Goal: Transaction & Acquisition: Subscribe to service/newsletter

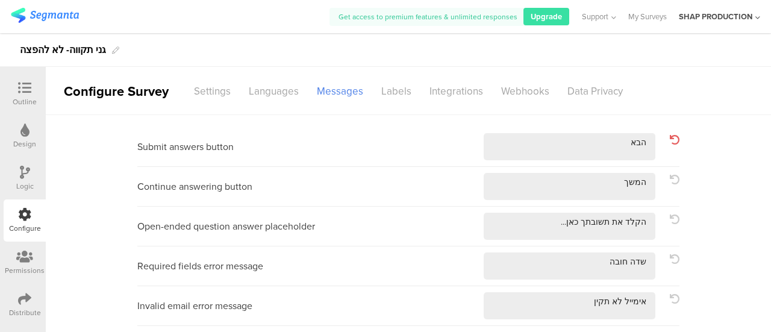
click at [47, 19] on img at bounding box center [45, 15] width 68 height 15
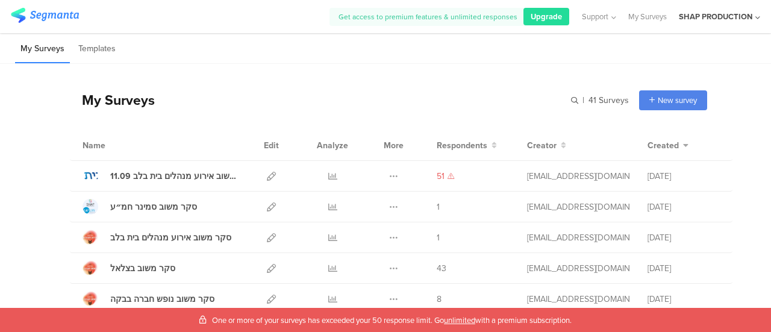
click at [528, 17] on div "Upgrade" at bounding box center [546, 16] width 46 height 17
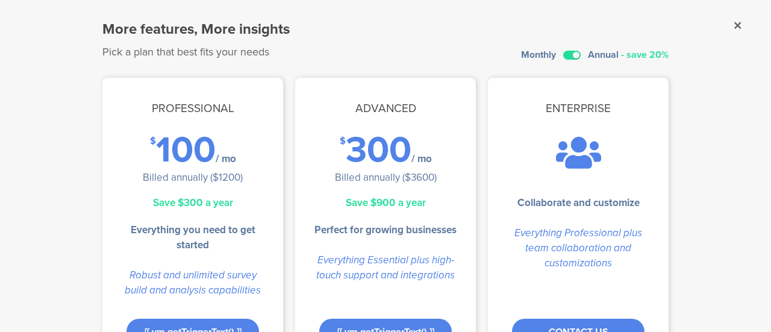
click at [565, 52] on label at bounding box center [571, 55] width 17 height 9
click at [0, 0] on input "checkbox" at bounding box center [0, 0] width 0 height 0
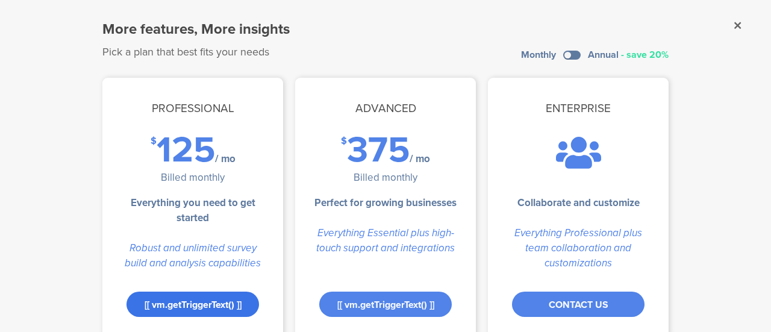
click at [218, 303] on div "[[ vm.getTriggerText() ]]" at bounding box center [192, 304] width 133 height 25
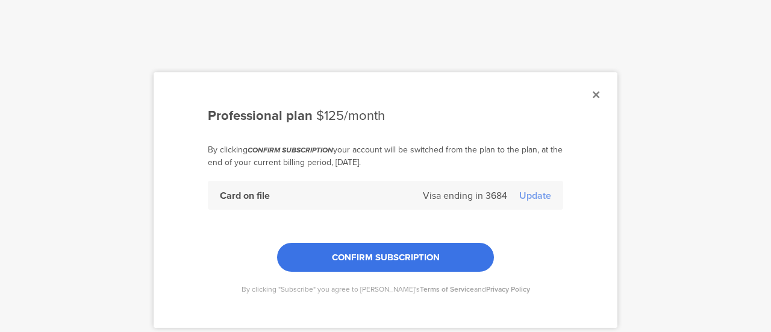
click at [404, 255] on span "CONFIRM SUBSCRIPTION" at bounding box center [386, 257] width 108 height 13
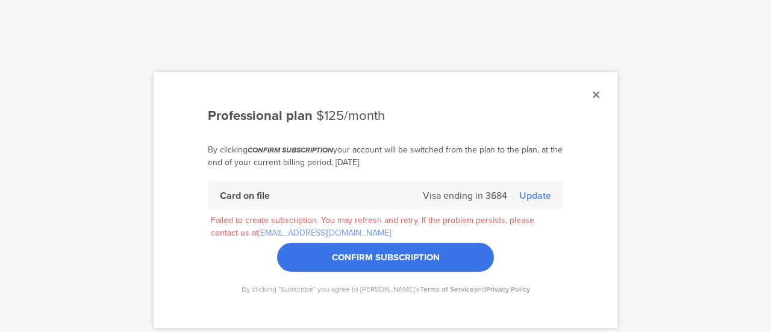
click at [532, 190] on div "Update" at bounding box center [535, 196] width 32 height 14
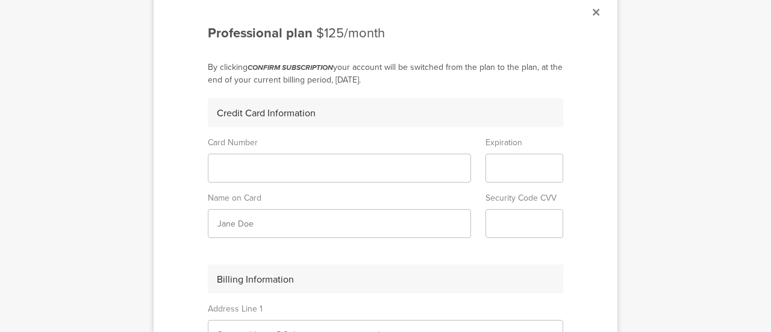
scroll to position [81, 0]
click at [294, 176] on sg-form-field-input at bounding box center [339, 169] width 263 height 29
click at [520, 175] on sg-form-field-input at bounding box center [525, 169] width 78 height 29
click at [401, 235] on sg-form-field-input at bounding box center [339, 224] width 263 height 29
click at [386, 220] on input "text" at bounding box center [339, 225] width 244 height 13
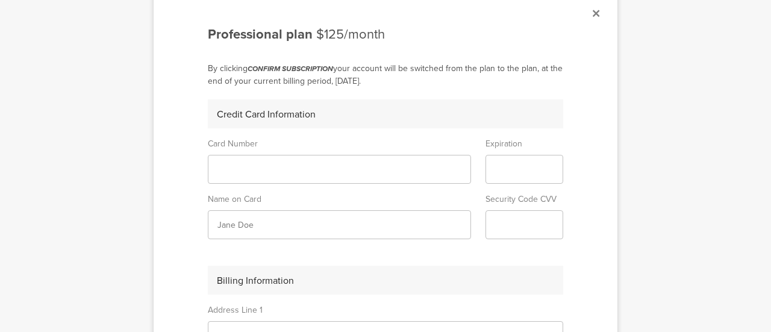
type input "t"
type input "[PERSON_NAME]"
click at [429, 266] on div "Billing Information" at bounding box center [385, 280] width 355 height 29
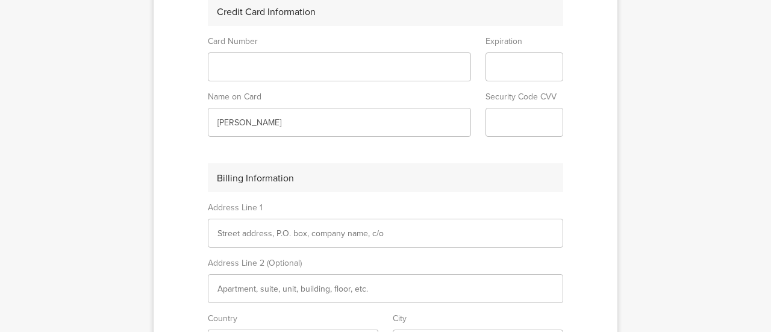
scroll to position [185, 0]
click at [363, 232] on input "text" at bounding box center [385, 232] width 336 height 13
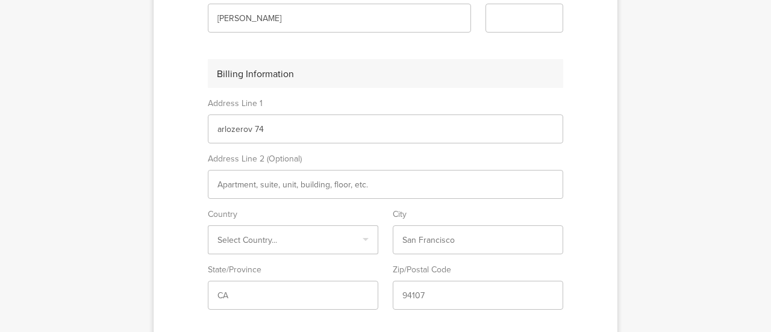
type input "arlozerov 74"
click at [322, 238] on input "Select box" at bounding box center [292, 240] width 151 height 13
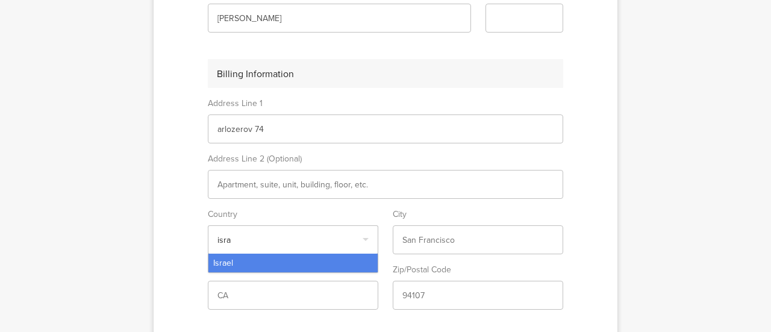
type input "isra"
click at [308, 260] on div "Israel" at bounding box center [292, 263] width 169 height 19
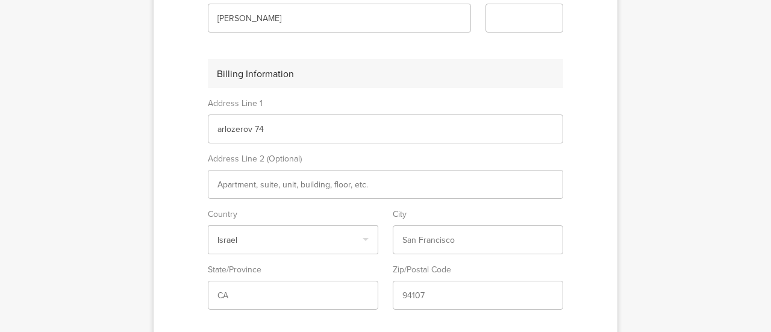
click at [436, 237] on input "text" at bounding box center [477, 240] width 151 height 13
click at [465, 241] on input "text" at bounding box center [477, 240] width 151 height 13
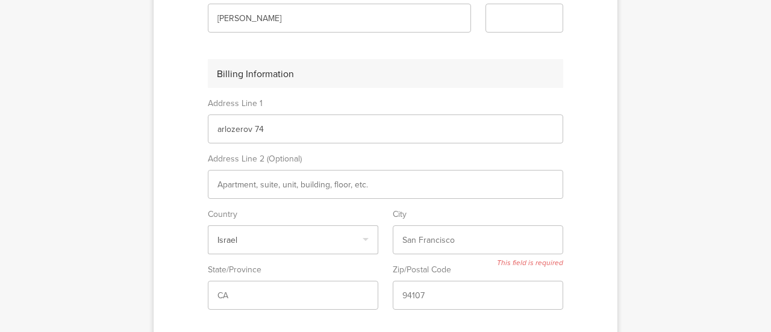
click at [465, 241] on input "text" at bounding box center [477, 240] width 151 height 13
type input "[GEOGRAPHIC_DATA]"
click at [289, 299] on sg-form-field-input at bounding box center [293, 295] width 170 height 29
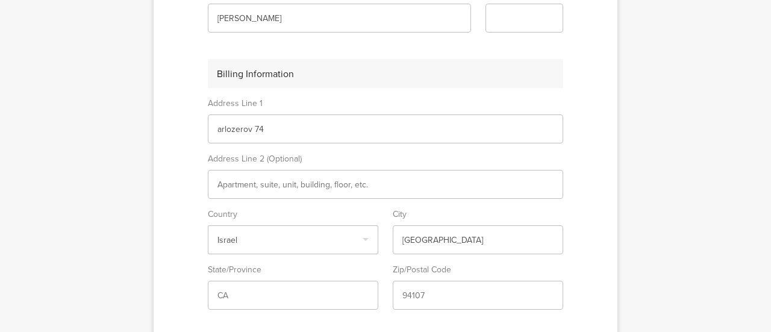
click at [290, 295] on input "text" at bounding box center [292, 295] width 151 height 13
type input "no"
click at [446, 297] on input "text" at bounding box center [477, 295] width 151 height 13
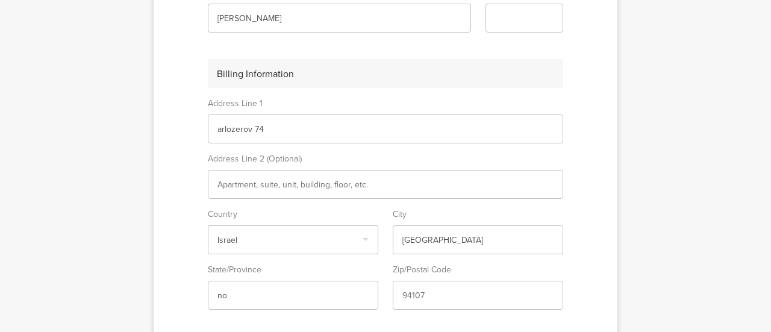
click at [446, 297] on input "text" at bounding box center [477, 295] width 151 height 13
drag, startPoint x: 446, startPoint y: 297, endPoint x: 393, endPoint y: 296, distance: 52.4
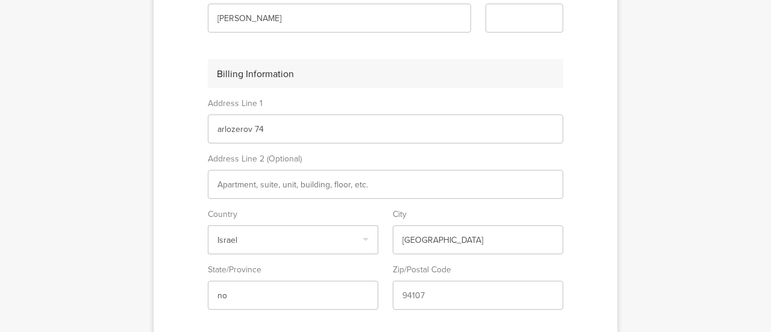
click at [393, 296] on sg-form-field-input at bounding box center [478, 295] width 170 height 29
drag, startPoint x: 393, startPoint y: 296, endPoint x: 404, endPoint y: 295, distance: 10.3
click at [404, 295] on sg-form-field-input at bounding box center [478, 295] width 170 height 29
click at [404, 295] on input "text" at bounding box center [477, 295] width 151 height 13
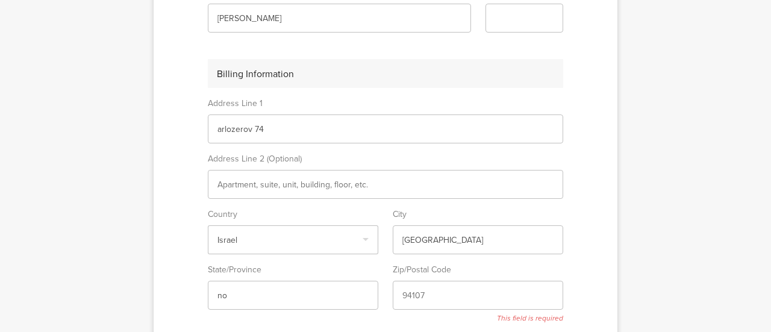
click at [404, 295] on input "text" at bounding box center [477, 295] width 151 height 13
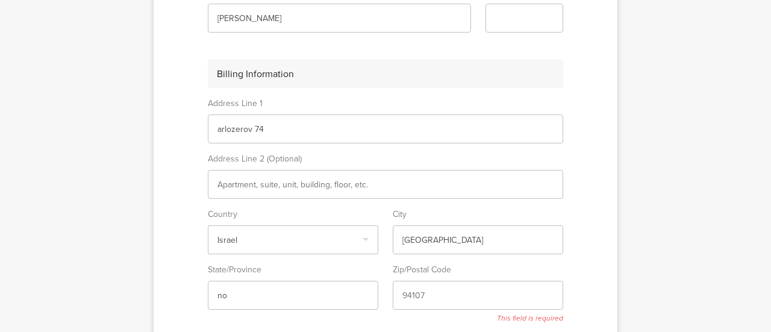
click at [404, 295] on input "text" at bounding box center [477, 295] width 151 height 13
click at [419, 295] on input "text" at bounding box center [477, 295] width 151 height 13
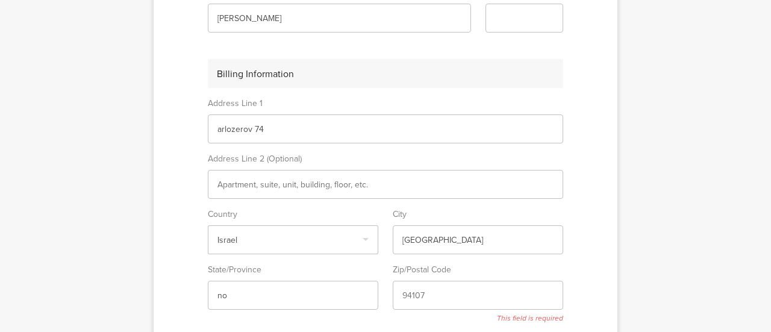
click at [419, 295] on input "text" at bounding box center [477, 295] width 151 height 13
click at [416, 292] on input "text" at bounding box center [477, 295] width 151 height 13
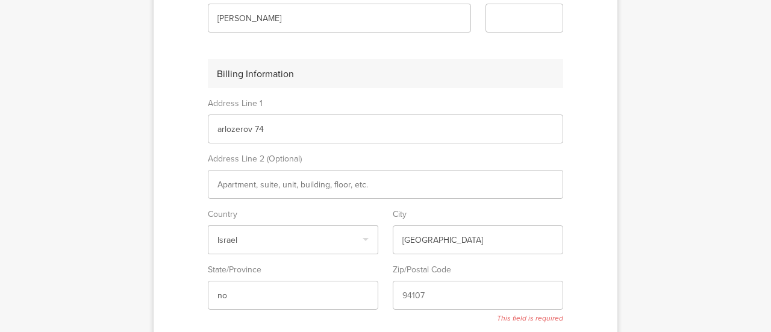
click at [416, 292] on input "text" at bounding box center [477, 295] width 151 height 13
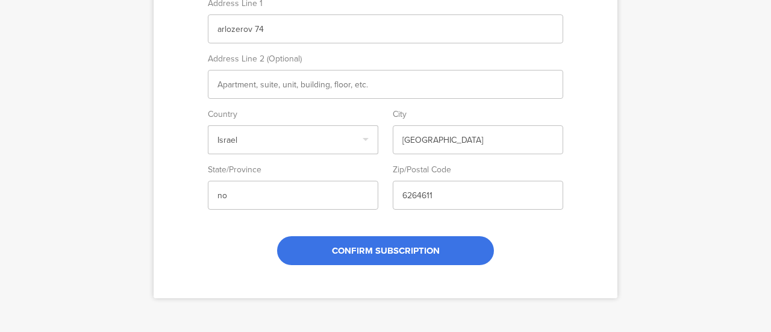
type input "6264611"
click at [380, 252] on span "CONFIRM SUBSCRIPTION" at bounding box center [386, 250] width 108 height 13
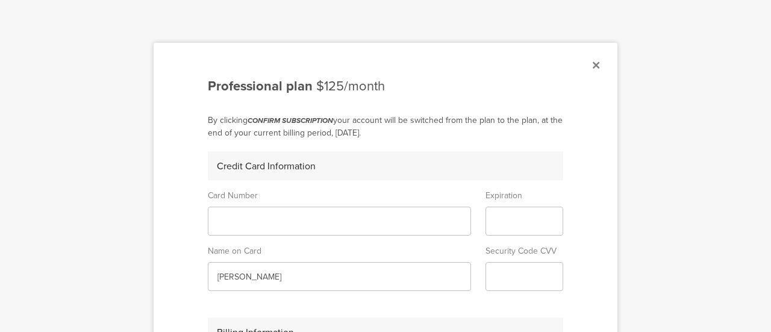
scroll to position [0, 0]
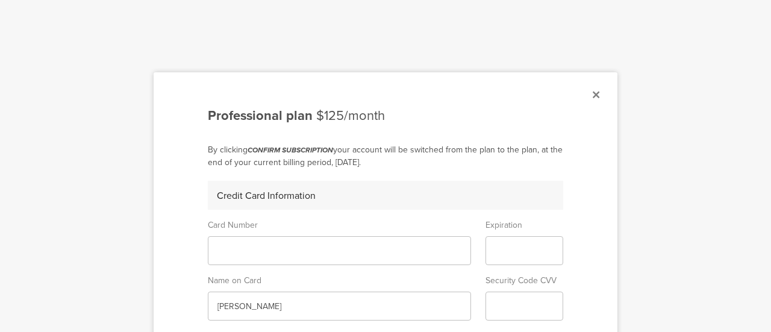
click at [593, 96] on icon at bounding box center [596, 94] width 7 height 11
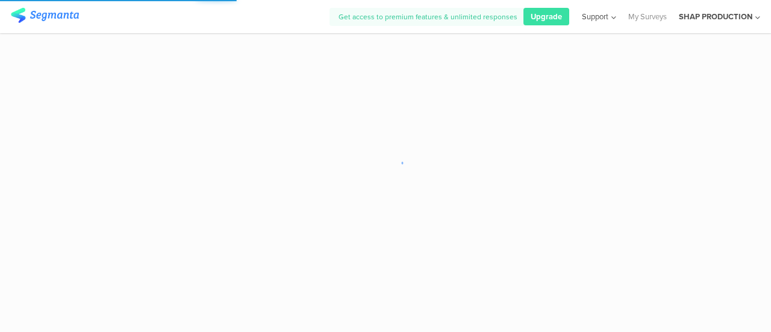
click at [600, 17] on span "Support" at bounding box center [595, 16] width 27 height 11
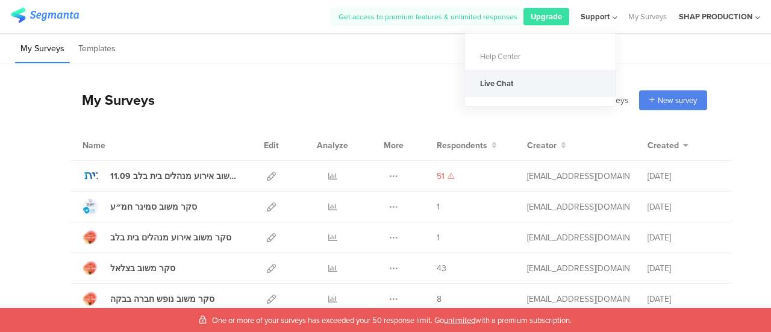
click at [506, 85] on div "Live Chat" at bounding box center [540, 83] width 151 height 27
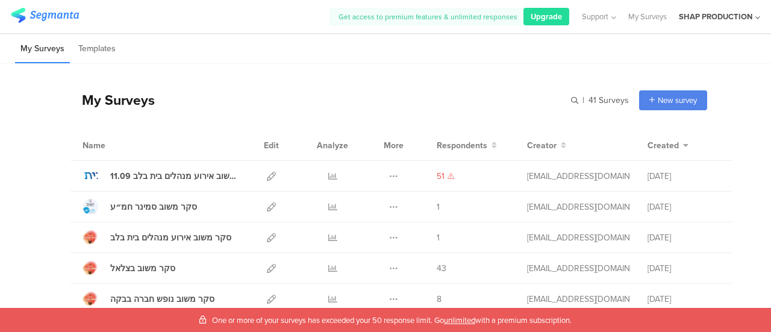
click at [551, 17] on span "Upgrade" at bounding box center [546, 16] width 31 height 11
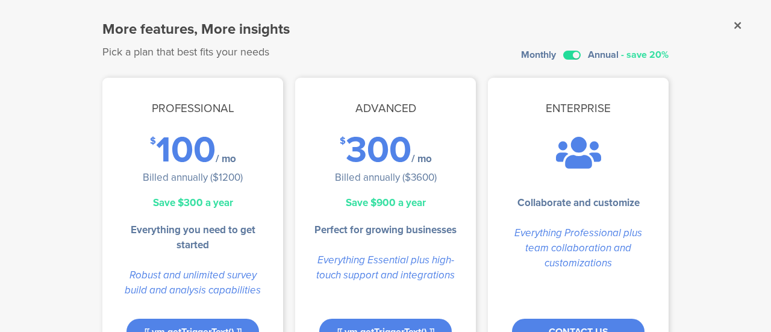
click at [568, 57] on label at bounding box center [571, 55] width 17 height 9
click at [0, 0] on input "checkbox" at bounding box center [0, 0] width 0 height 0
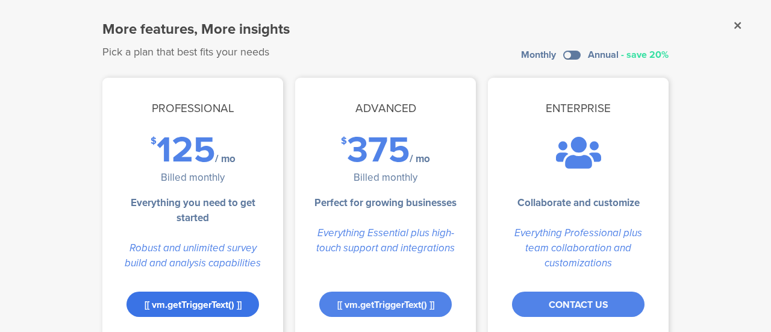
click at [162, 304] on div "[[ vm.getTriggerText() ]]" at bounding box center [192, 304] width 133 height 25
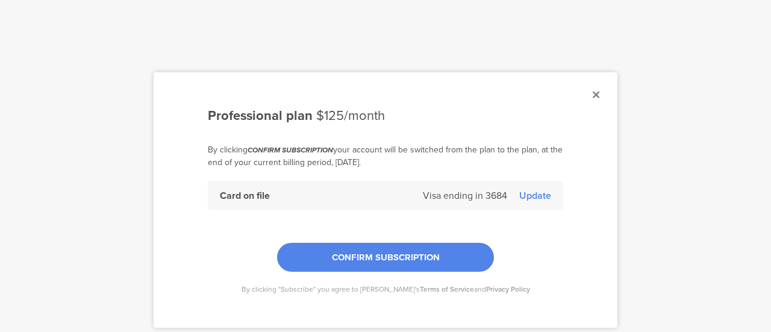
click at [519, 200] on div "Update" at bounding box center [535, 196] width 32 height 14
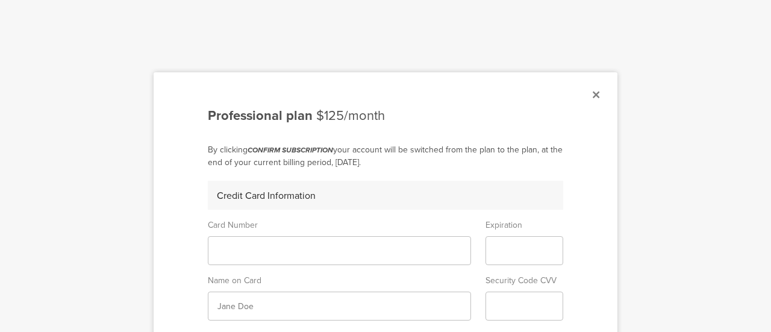
scroll to position [80, 0]
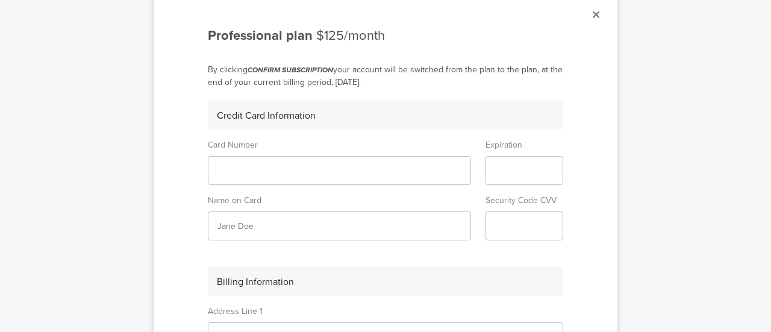
type input "‪[PERSON_NAME]‬‏"
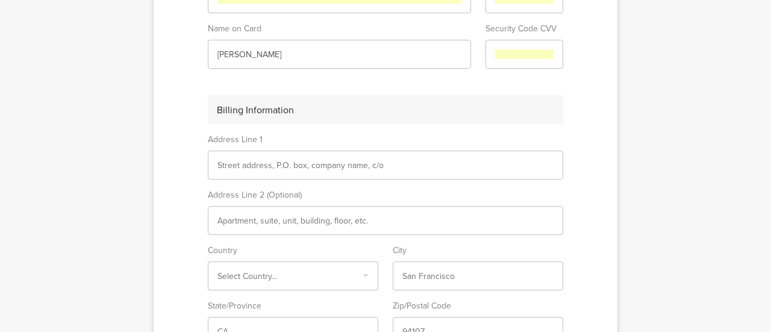
scroll to position [252, 0]
click at [317, 164] on input "text" at bounding box center [385, 164] width 336 height 13
type input "arlozerov 74"
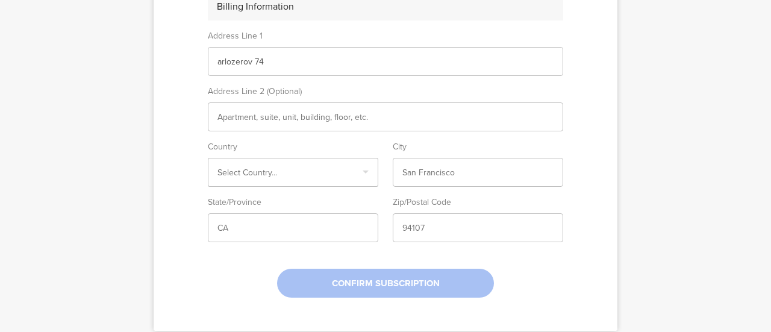
scroll to position [357, 0]
click at [323, 161] on div "Select Country..." at bounding box center [293, 170] width 170 height 29
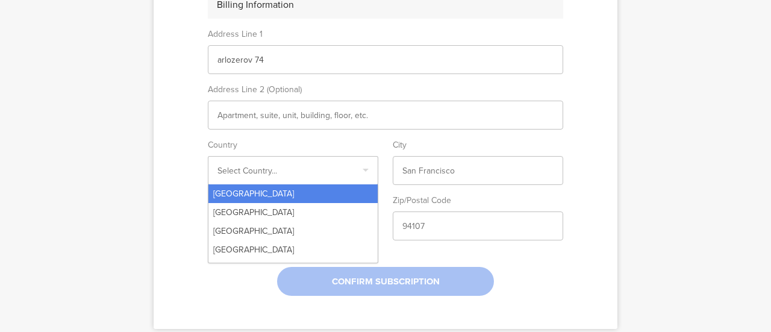
click at [294, 165] on input "Select box" at bounding box center [292, 170] width 151 height 13
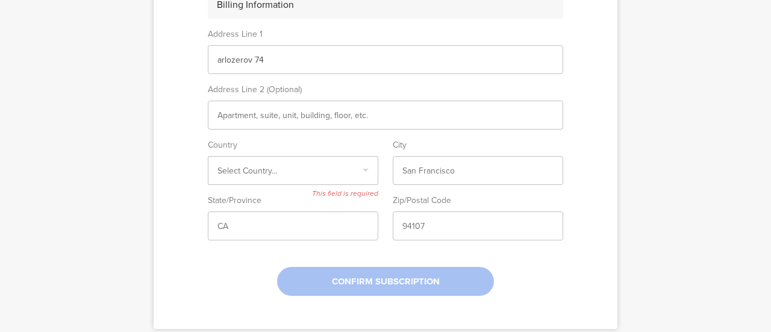
type \}\} "i"
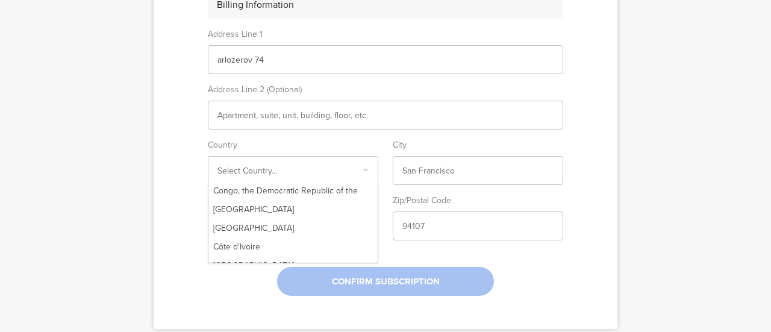
scroll to position [996, 0]
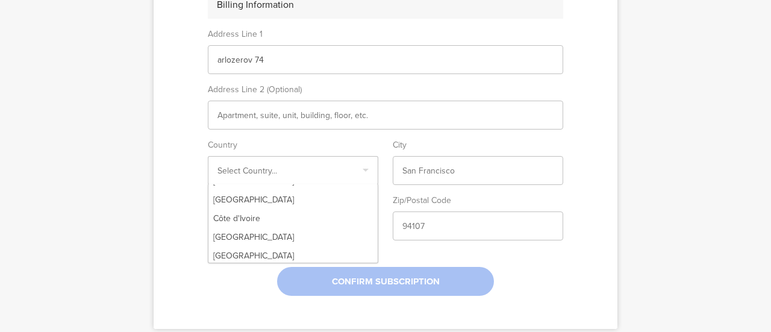
click at [258, 160] on div "Select Country..." at bounding box center [293, 170] width 170 height 29
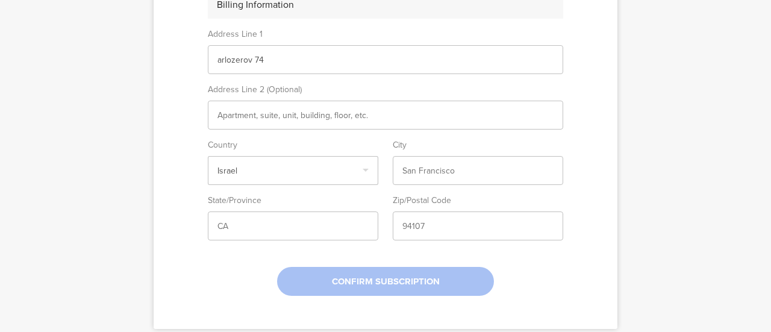
click at [440, 169] on input "text" at bounding box center [477, 170] width 151 height 13
type input "א"
type input "[GEOGRAPHIC_DATA]"
click at [275, 222] on input "text" at bounding box center [292, 226] width 151 height 13
drag, startPoint x: 275, startPoint y: 222, endPoint x: 213, endPoint y: 222, distance: 61.4
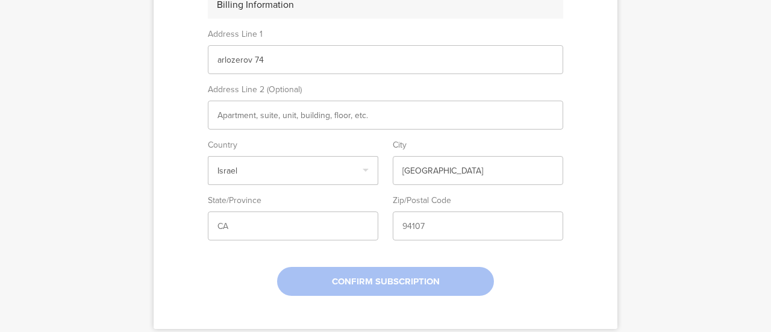
click at [217, 222] on input "text" at bounding box center [292, 226] width 151 height 13
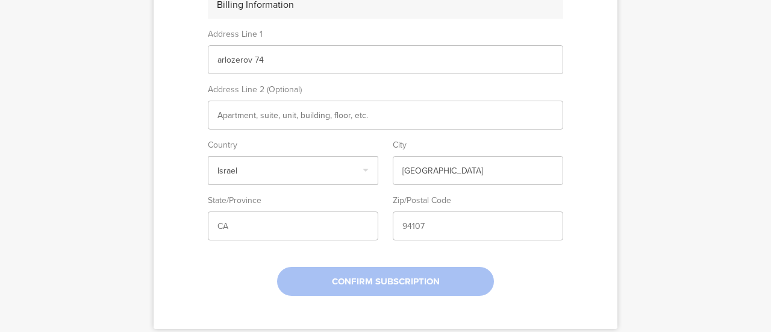
type input "c"
type input "0"
click at [443, 226] on input "text" at bounding box center [477, 226] width 151 height 13
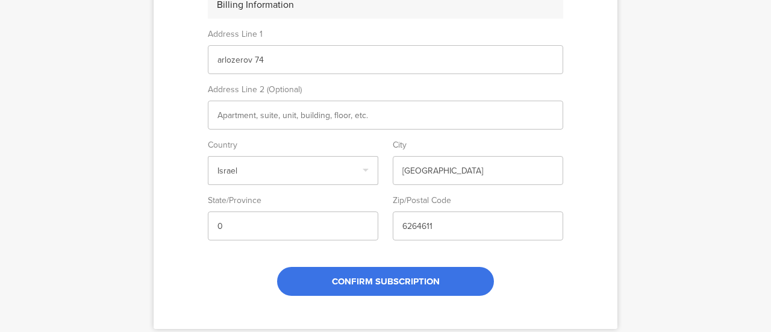
type input "6264611"
click at [376, 275] on span "CONFIRM SUBSCRIPTION" at bounding box center [386, 281] width 108 height 13
